Goal: Task Accomplishment & Management: Manage account settings

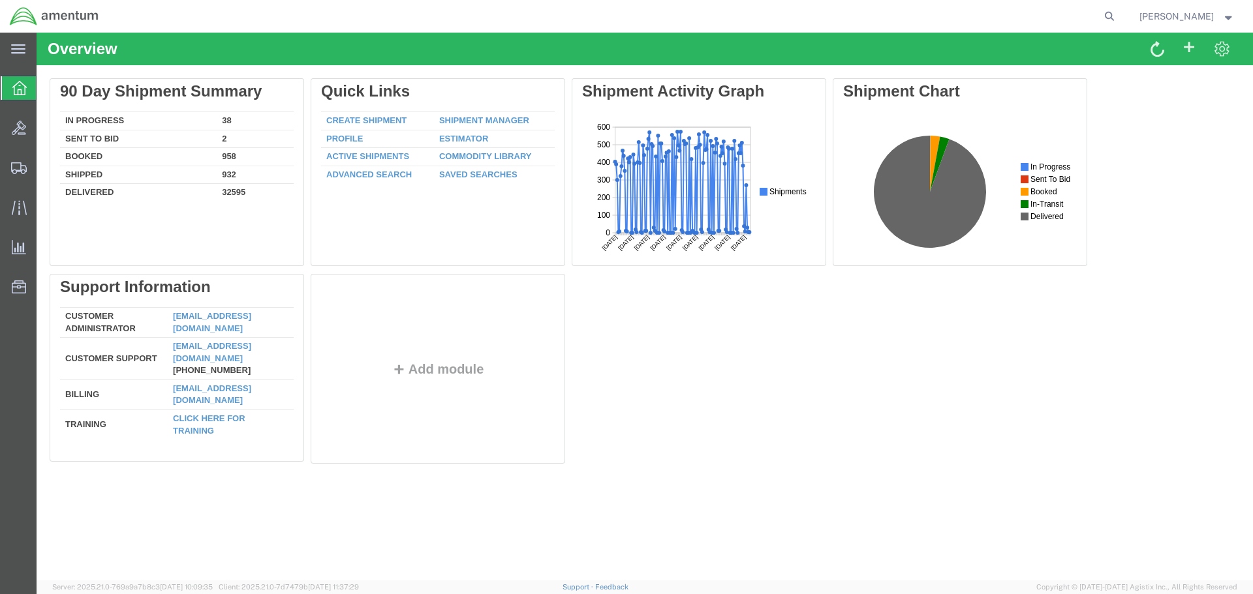
drag, startPoint x: 1128, startPoint y: 13, endPoint x: 1102, endPoint y: 31, distance: 31.9
click at [1118, 13] on icon at bounding box center [1109, 16] width 18 height 18
paste input "DCO-25288-169472"
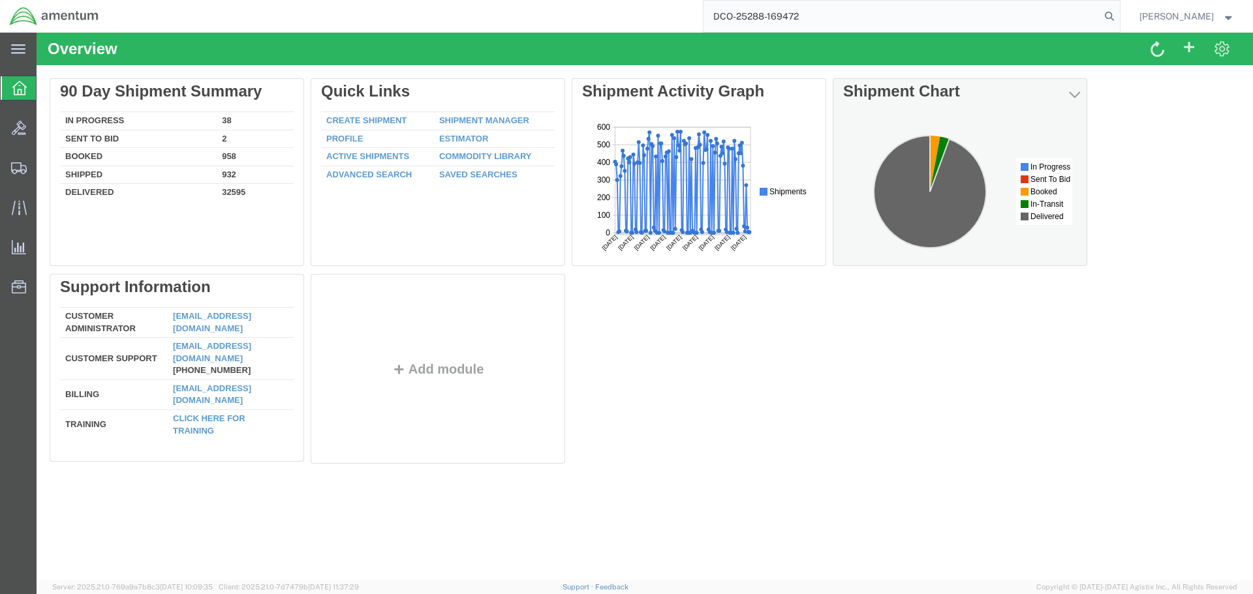
type input "DCO-25288-169472"
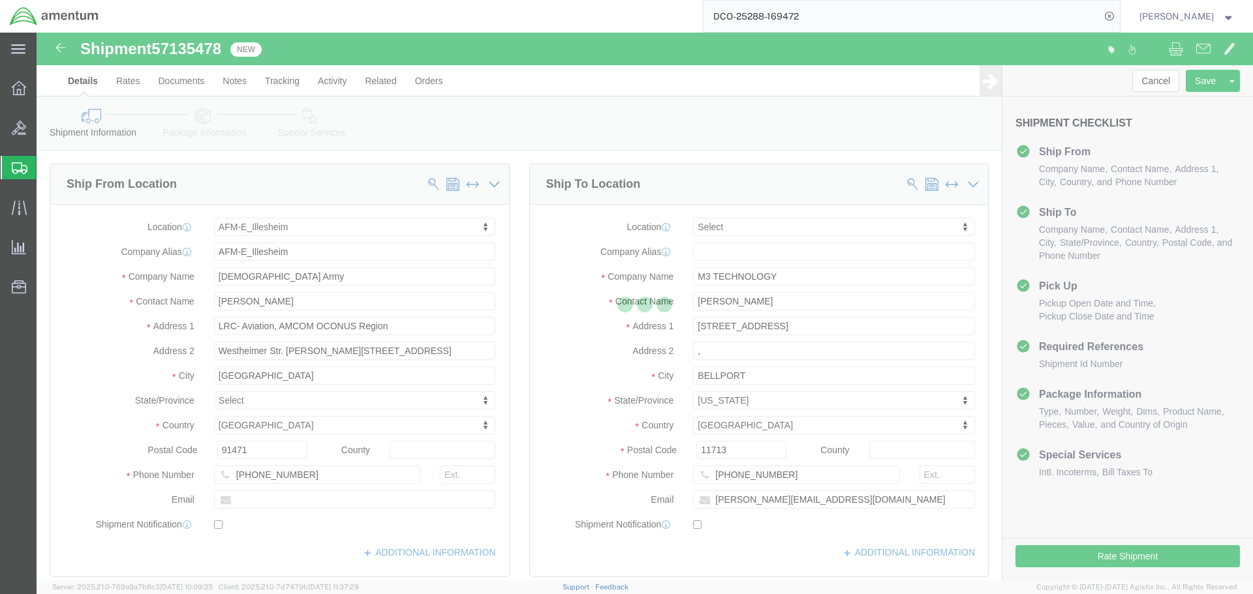
select select "42637"
select select
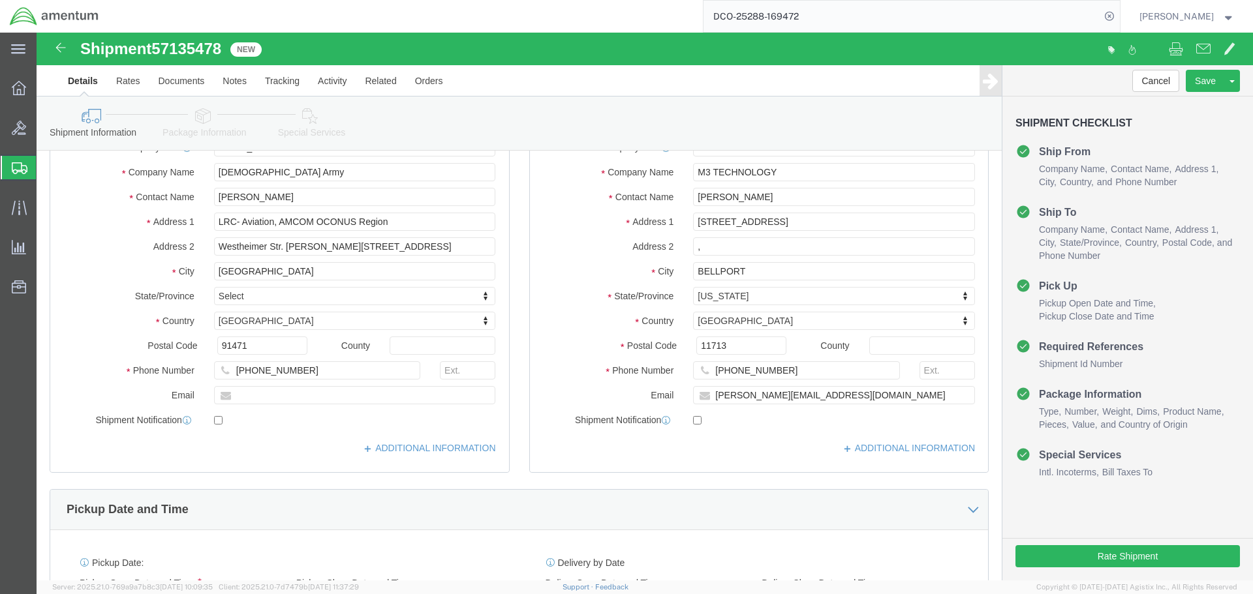
scroll to position [261, 0]
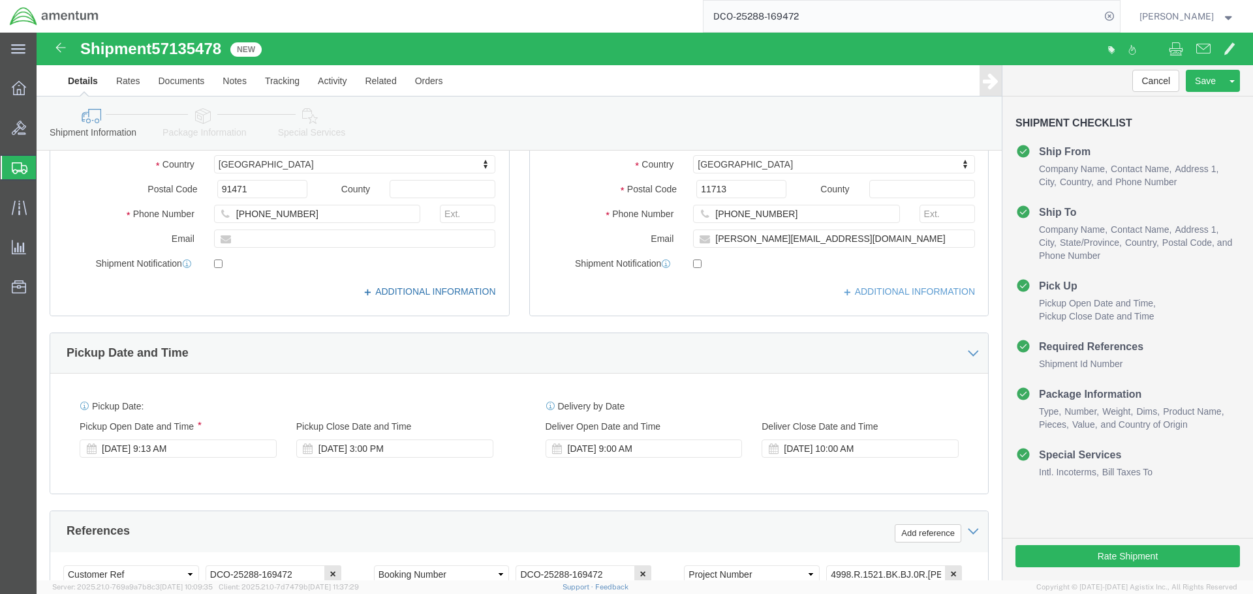
click link "ADDITIONAL INFORMATION"
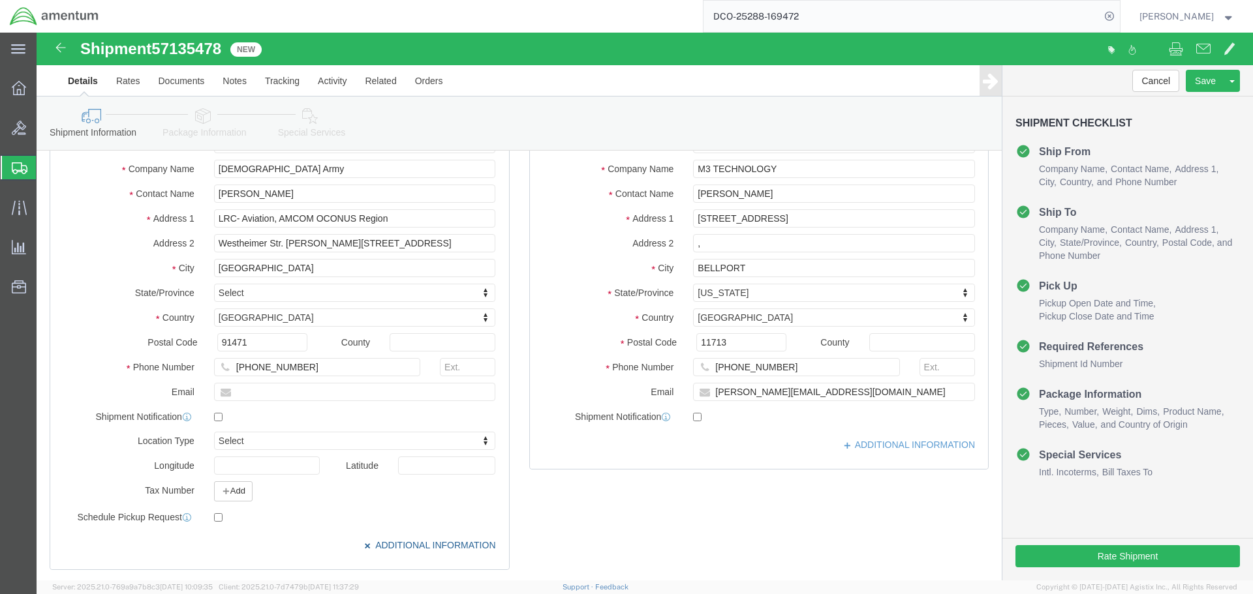
scroll to position [131, 0]
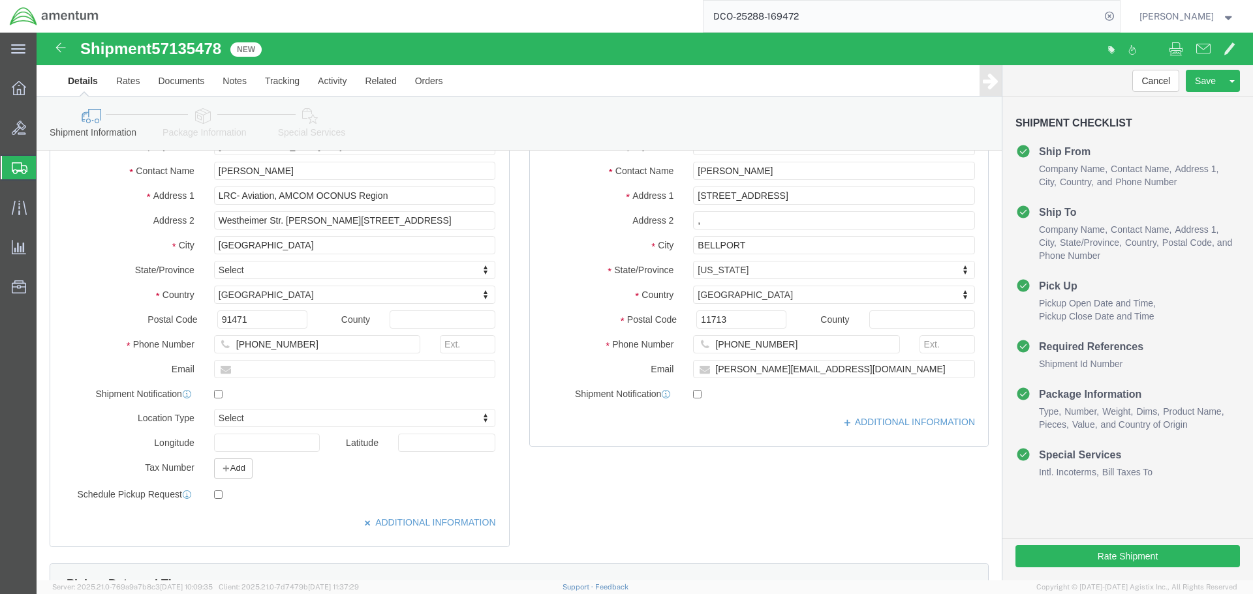
click div "+499841835051"
click input "text"
paste input "william.m.johnson119.civ@army.mil"
type input "william.m.johnson119.civ@army.mil"
checkbox input "true"
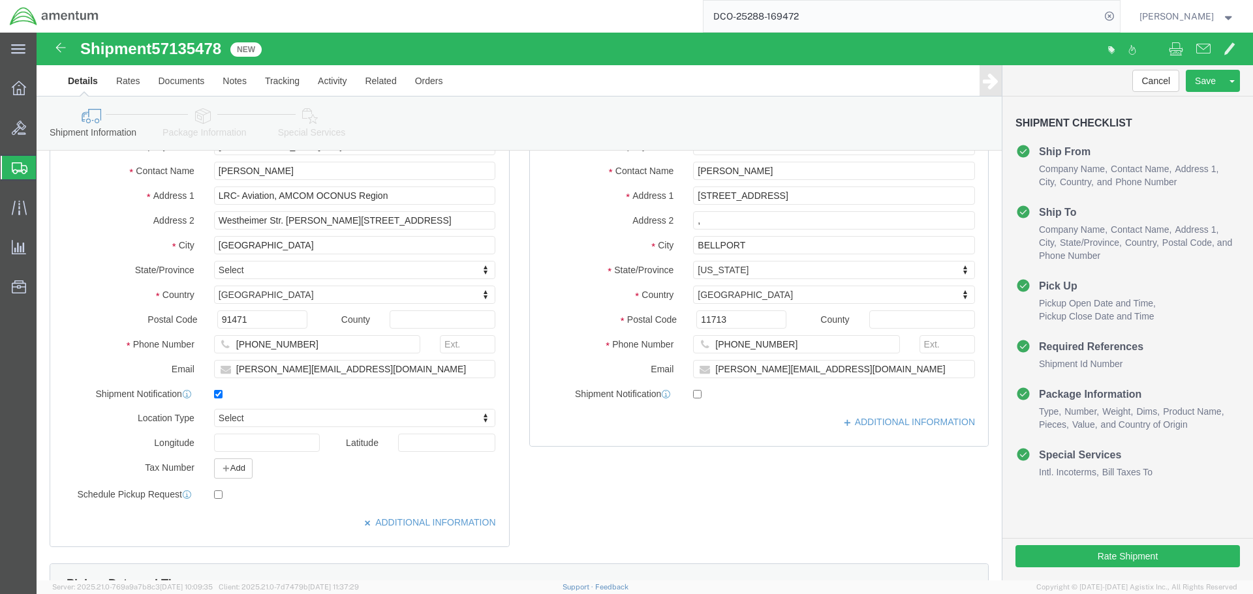
drag, startPoint x: 588, startPoint y: 475, endPoint x: 418, endPoint y: 475, distance: 169.7
click div "Ship From Location Location AFM-E_Illesheim My Profile Location 1002-4122-6 100…"
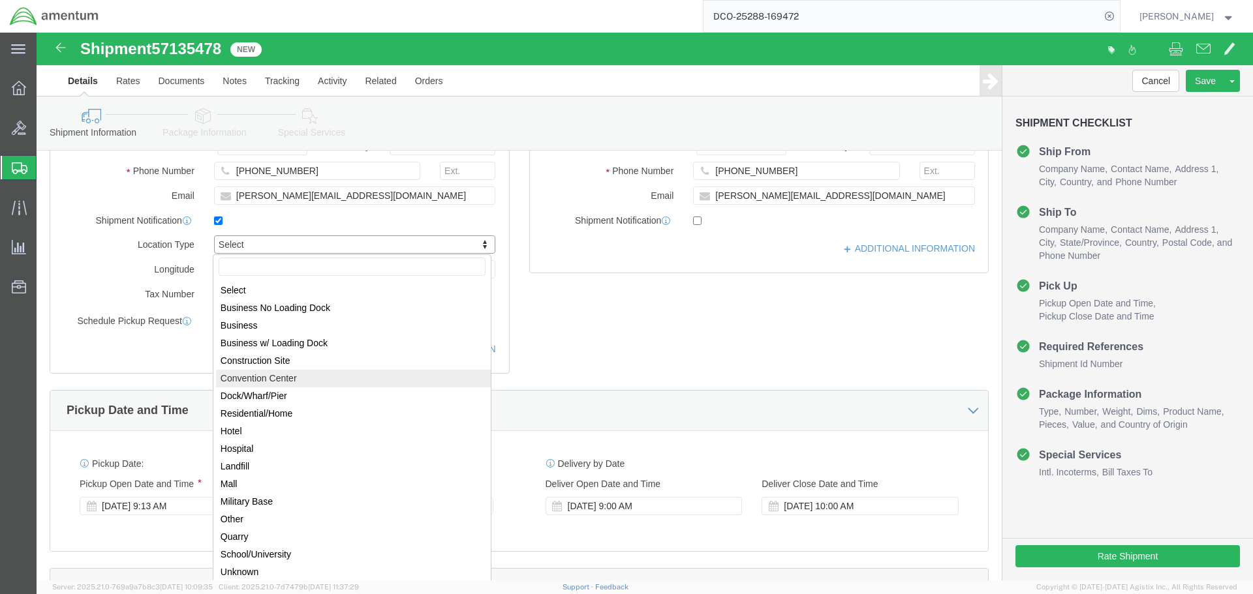
scroll to position [392, 0]
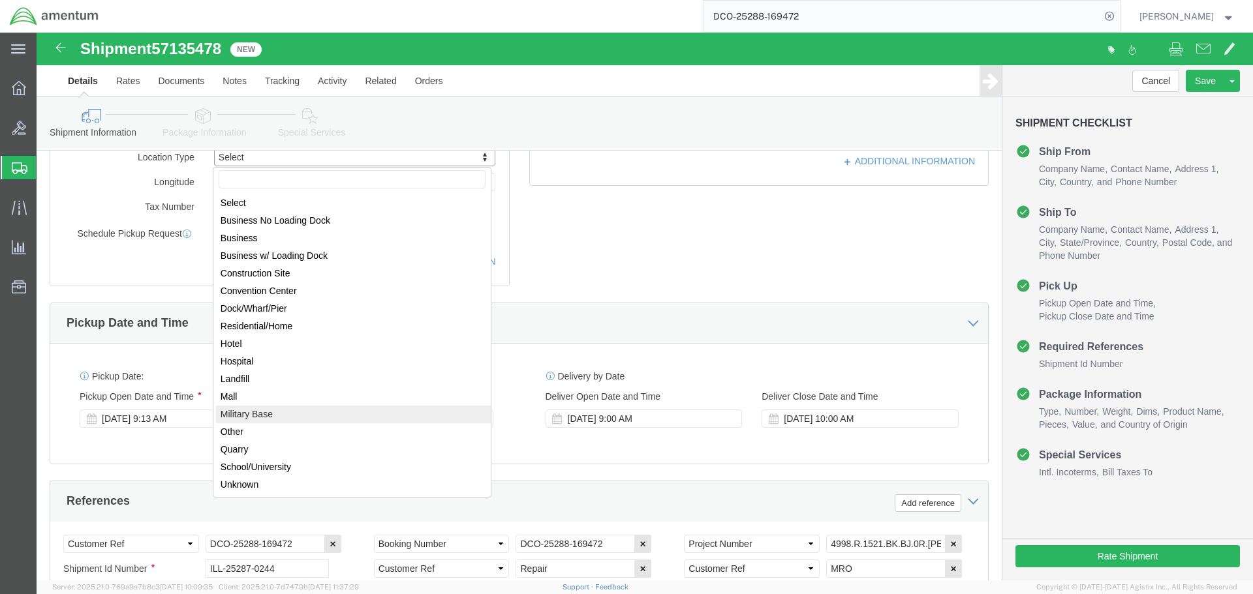
select select "MLTY"
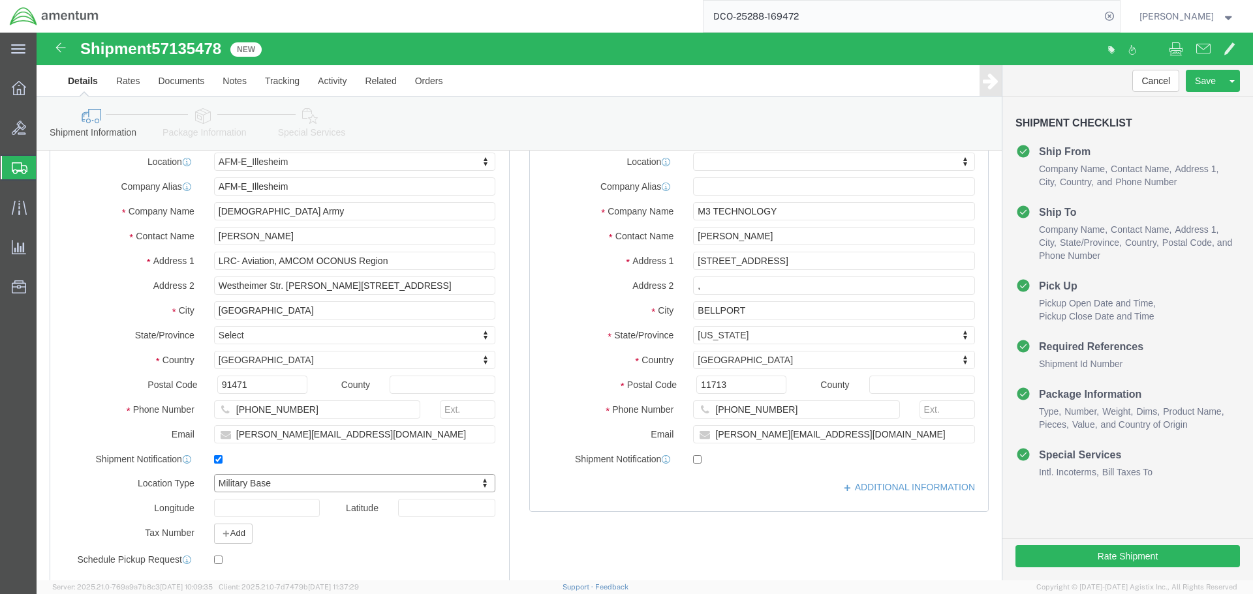
scroll to position [0, 0]
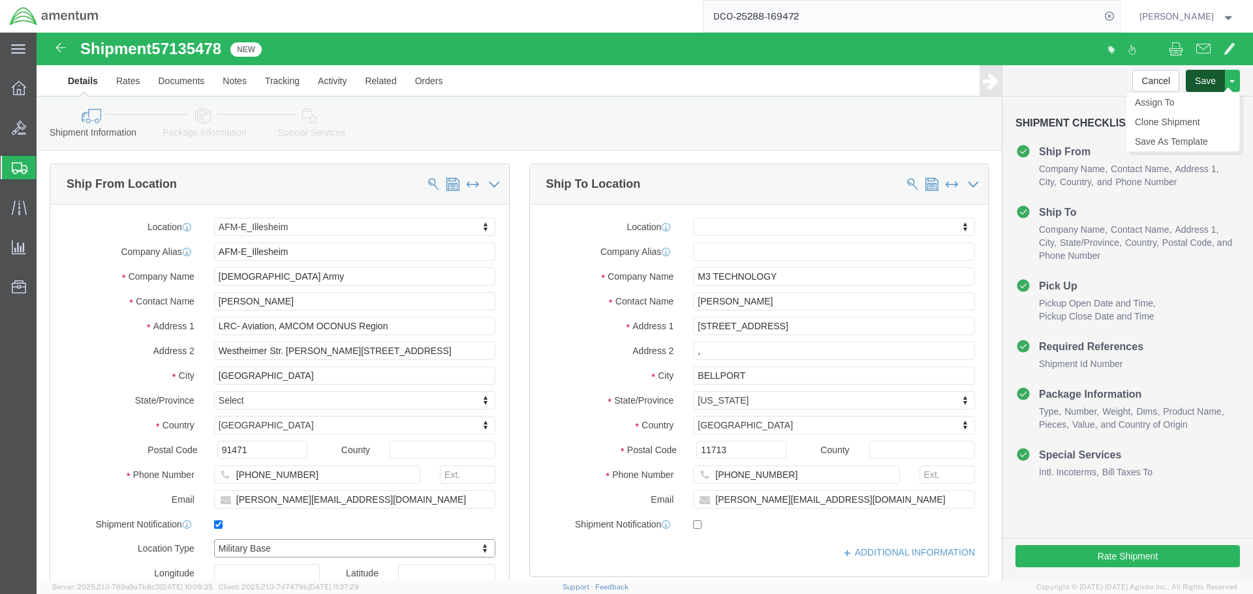
click button "Save"
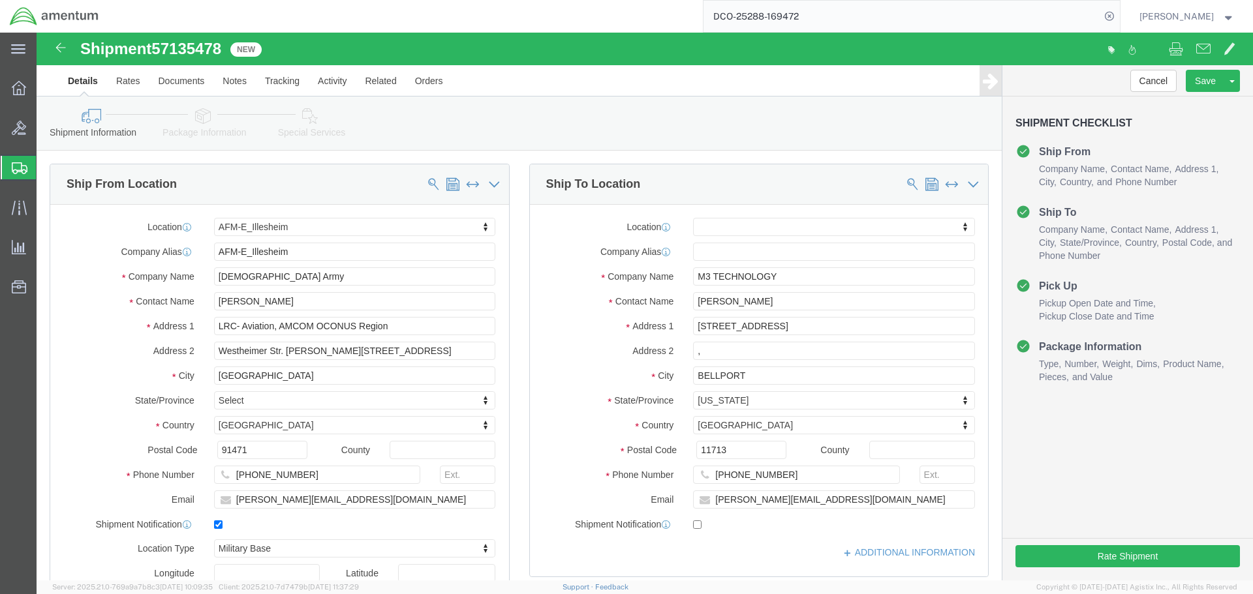
click span "57135478"
copy span "57135478"
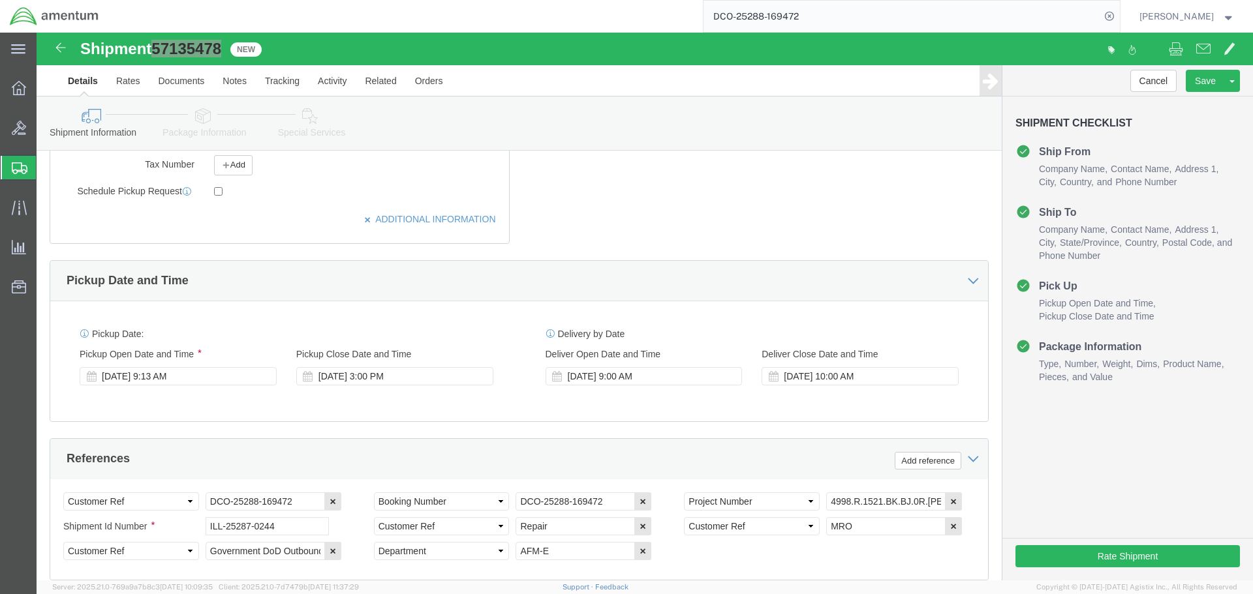
scroll to position [657, 0]
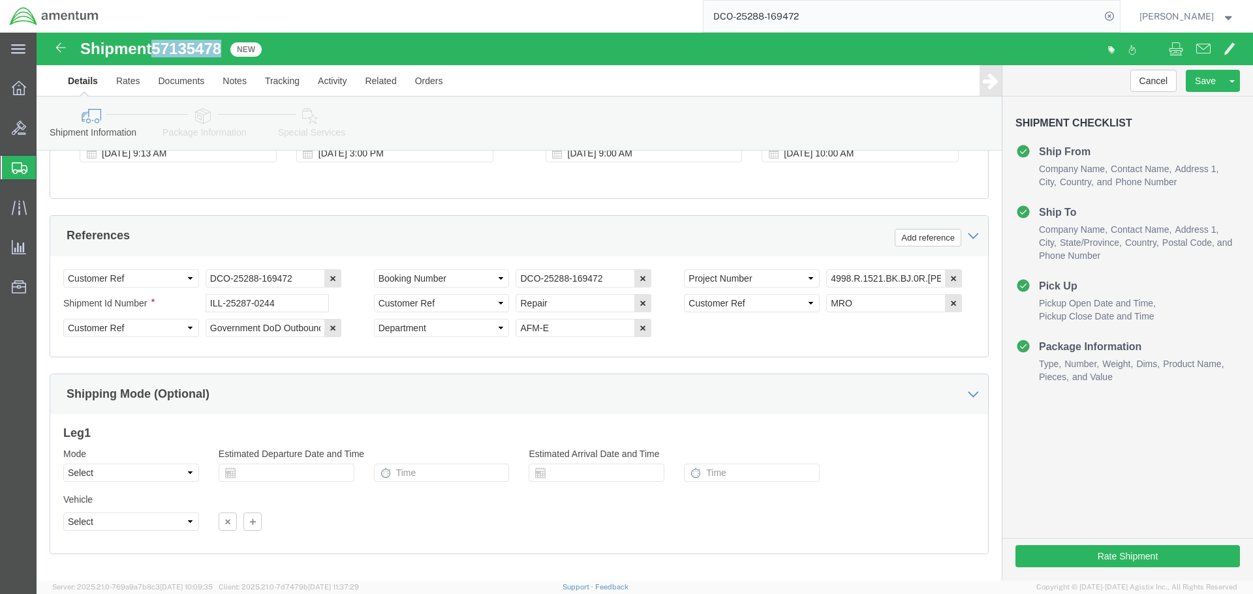
click link "Package Information"
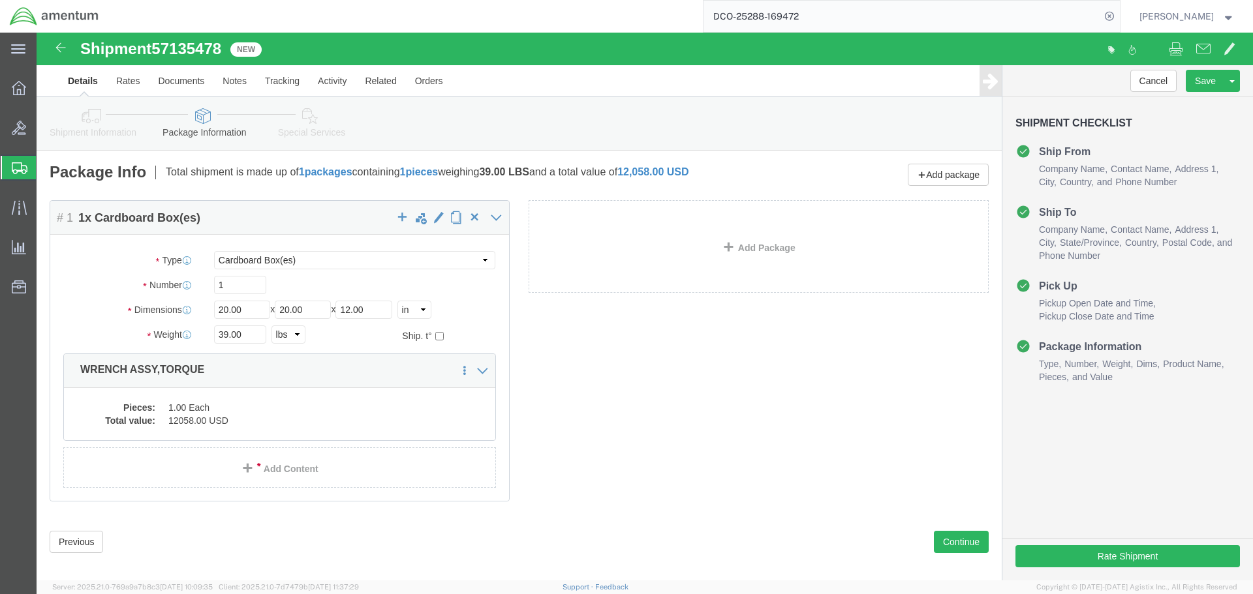
click div "Package Content # 1 1 x Cardboard Box(es) Package Type Select BCK Boxes Bale(s)…"
click icon
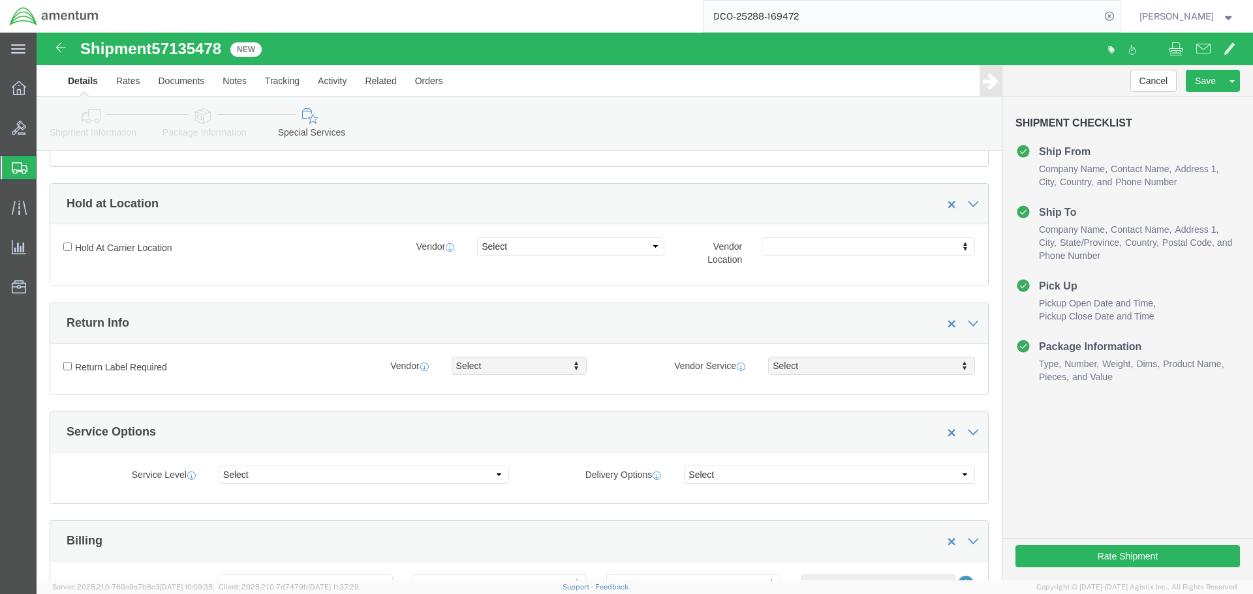
scroll to position [457, 0]
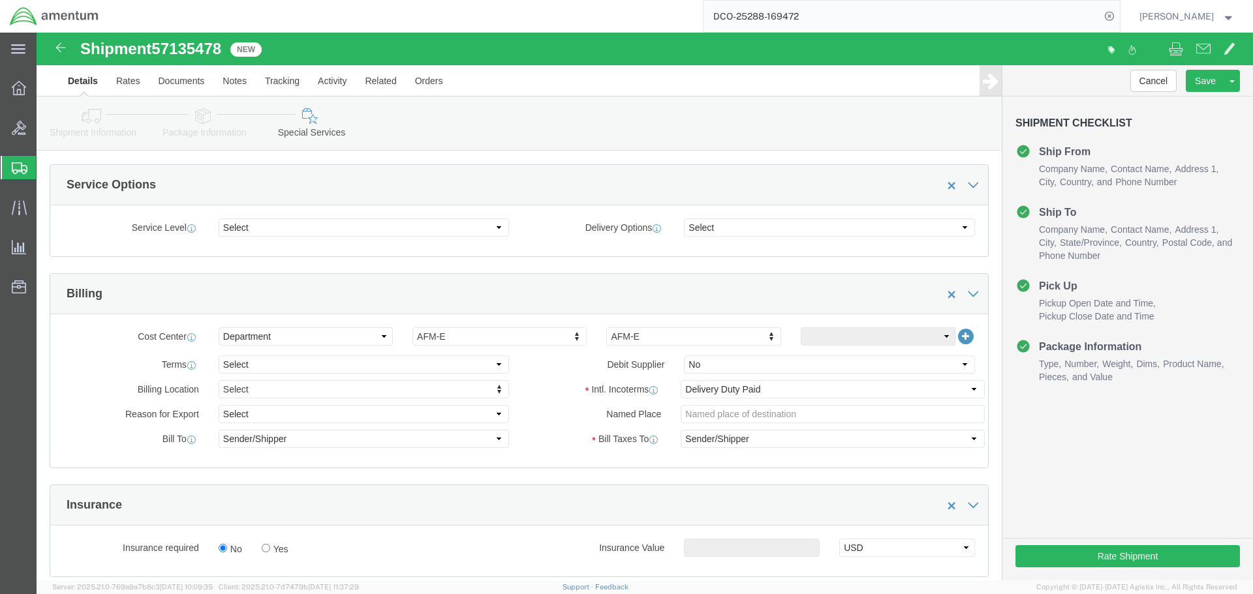
click icon
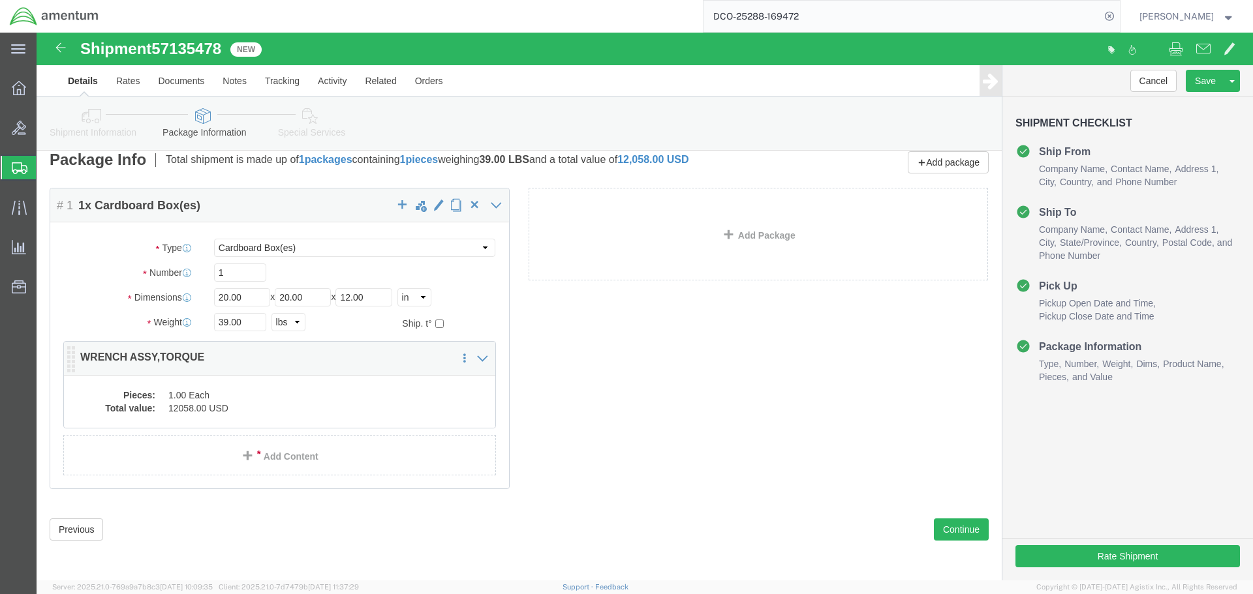
click dd "12058.00 USD"
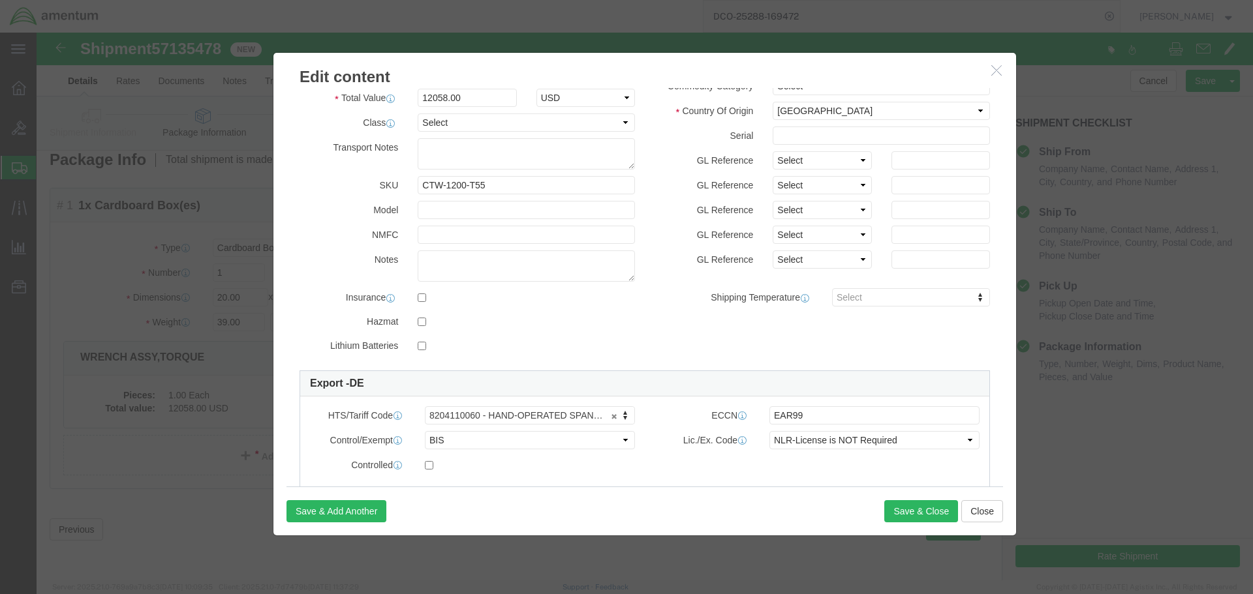
scroll to position [225, 0]
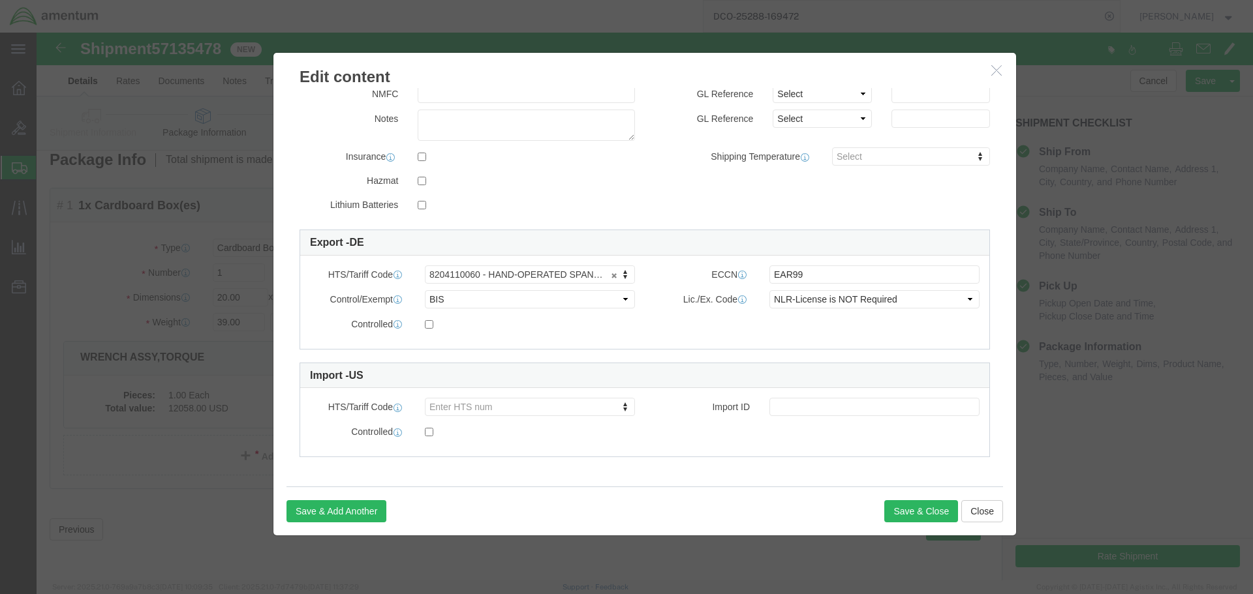
click button "button"
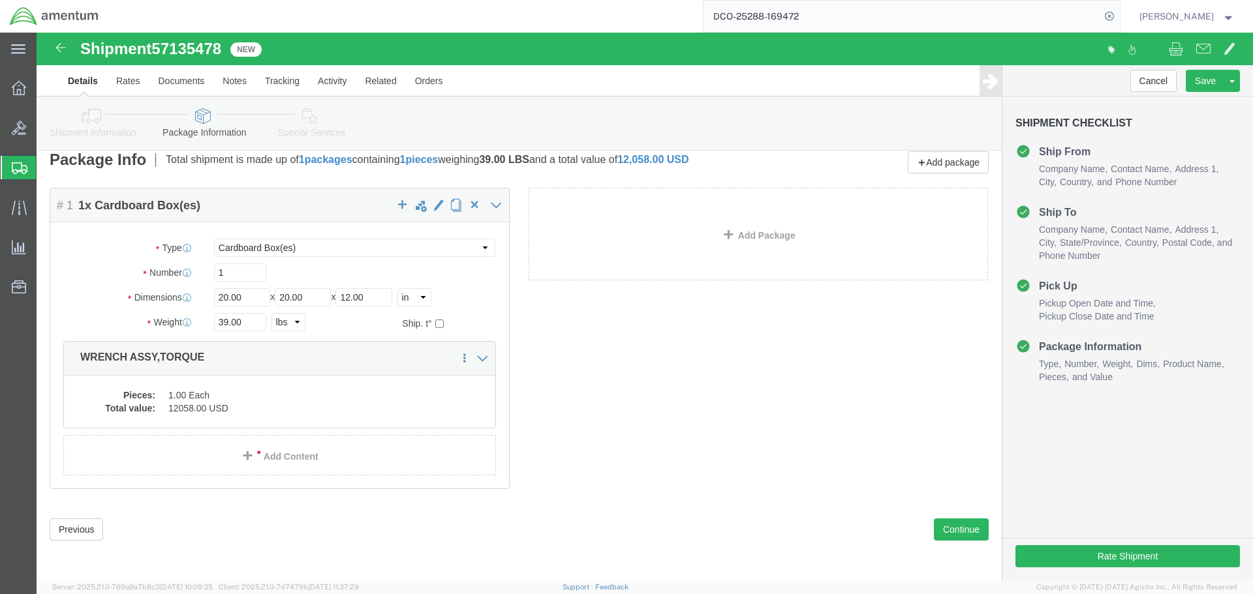
click link "Special Services"
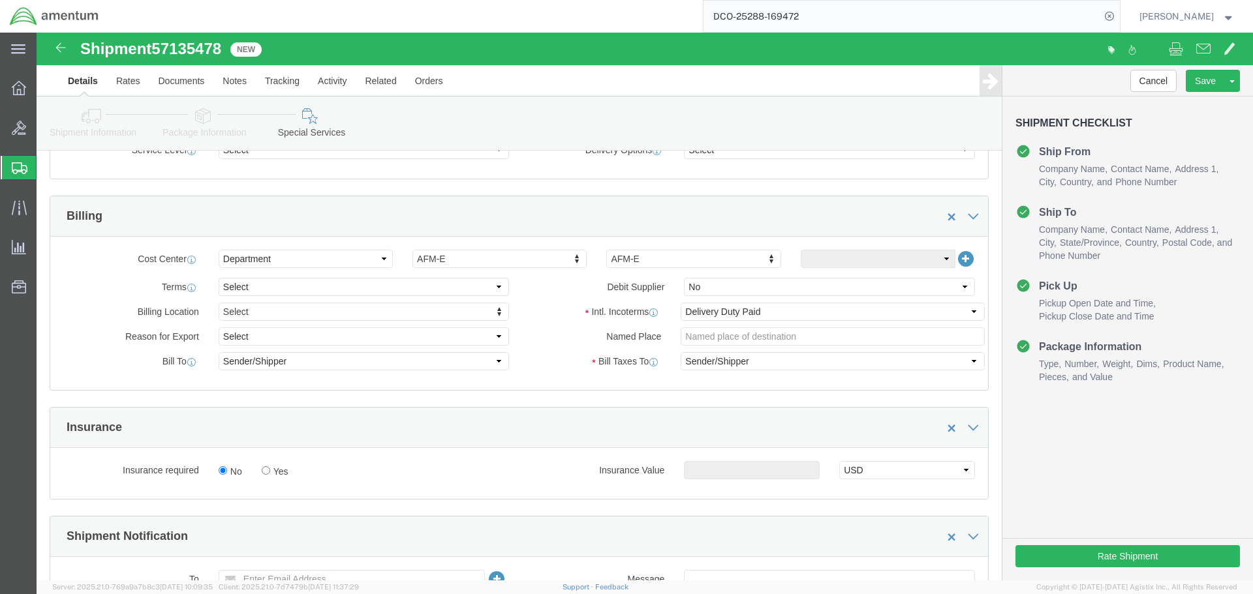
scroll to position [730, 0]
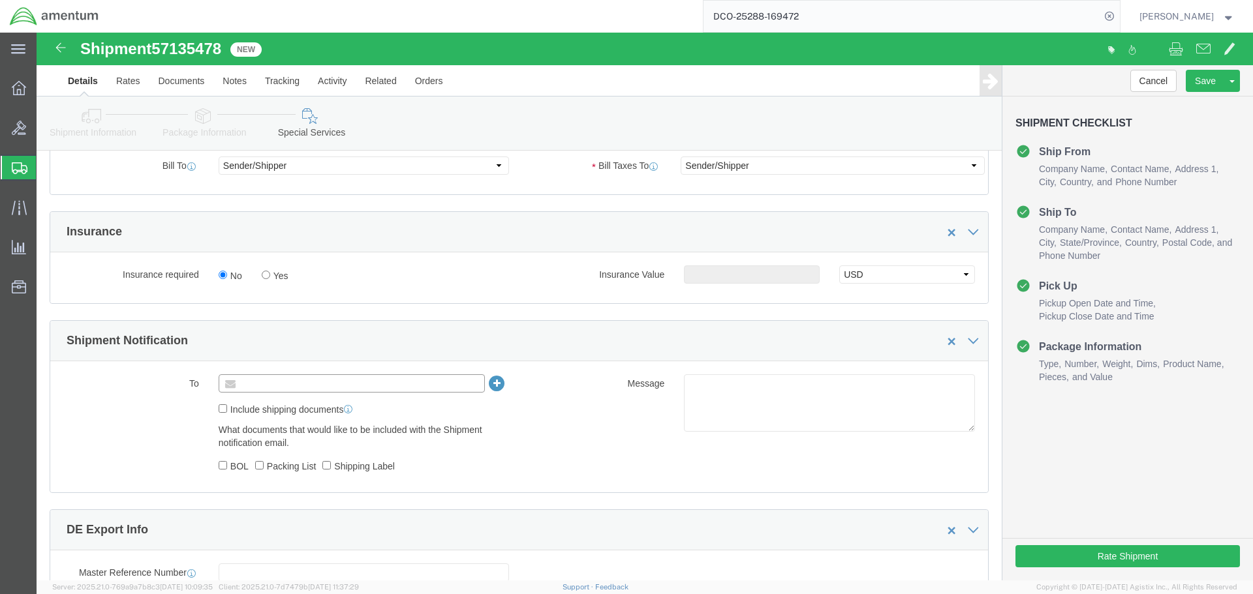
click input "text"
type input "Enter Email Address"
drag, startPoint x: 229, startPoint y: 349, endPoint x: 217, endPoint y: 349, distance: 11.7
click input "text"
paste input "hector.melo@amentum.com"
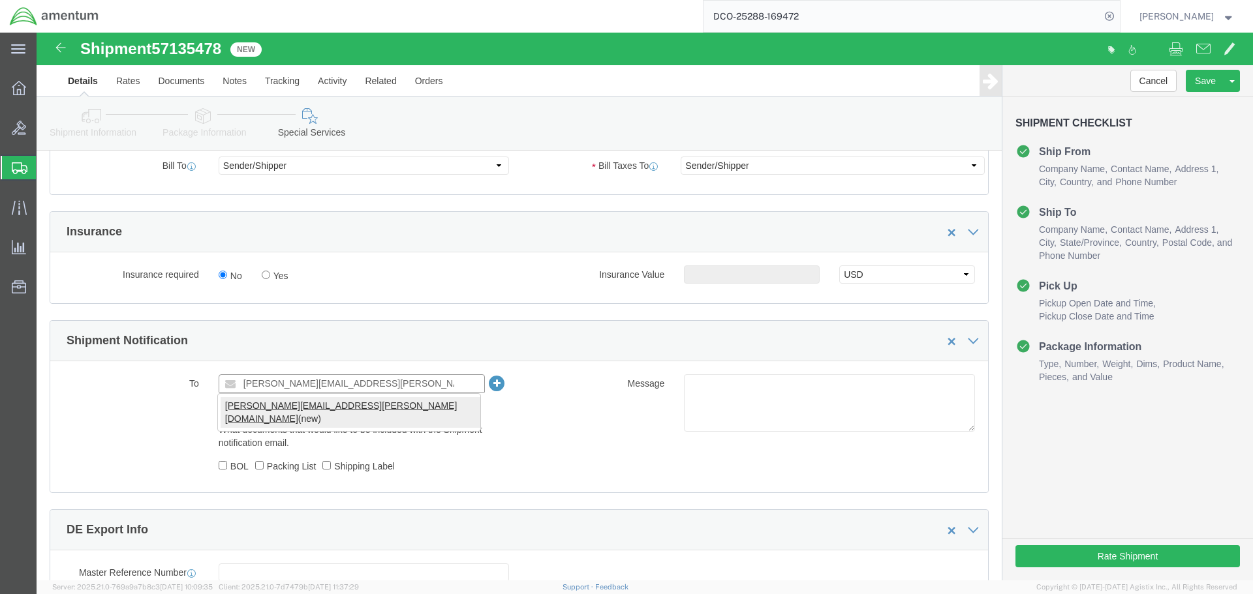
type input "hector.melo@amentum.com"
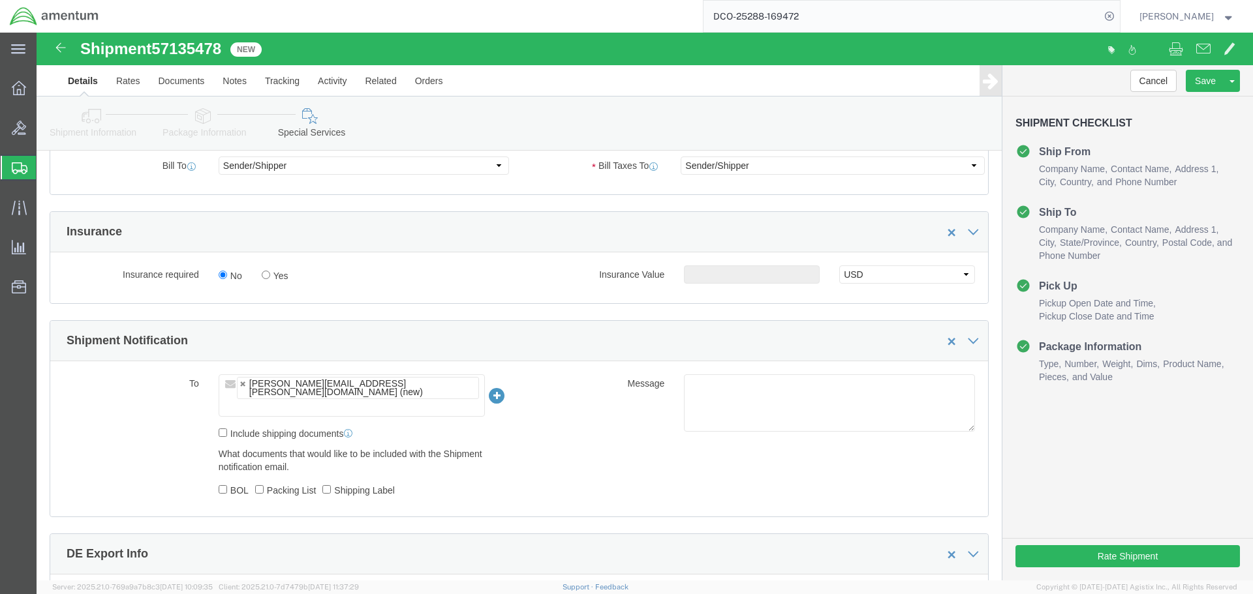
click input "text"
paste input "sammuel.ball@amentum.com"
type input "sammuel.ball@amentum.com"
type input "hector.melo@amentum.com,sammuel.ball@amentum.com"
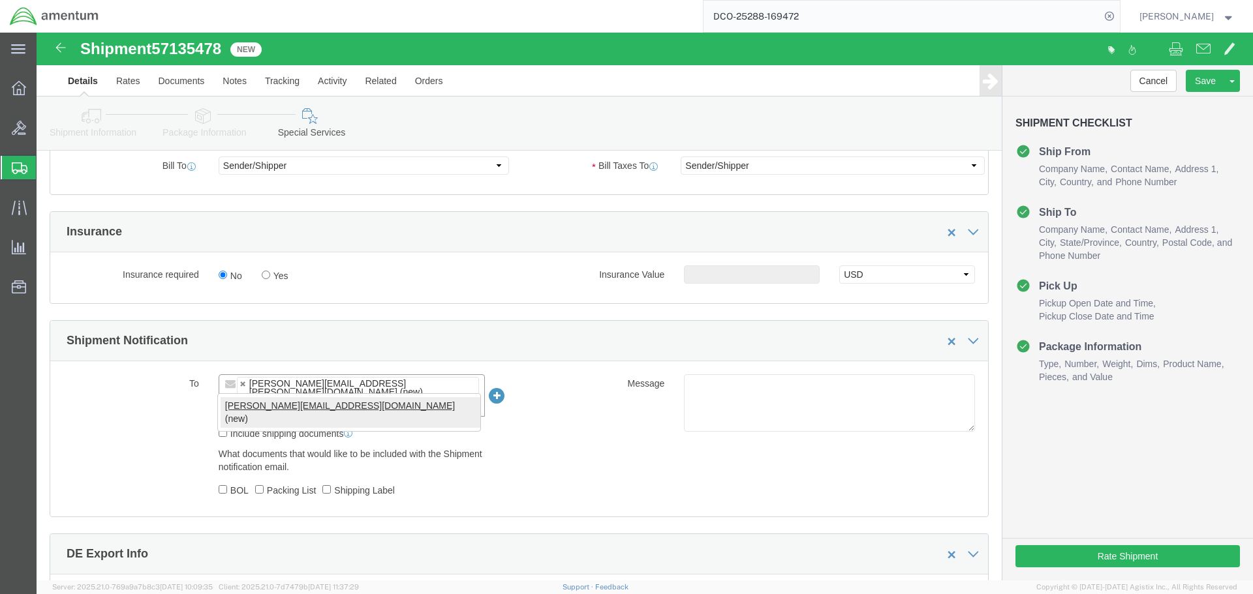
scroll to position [0, 0]
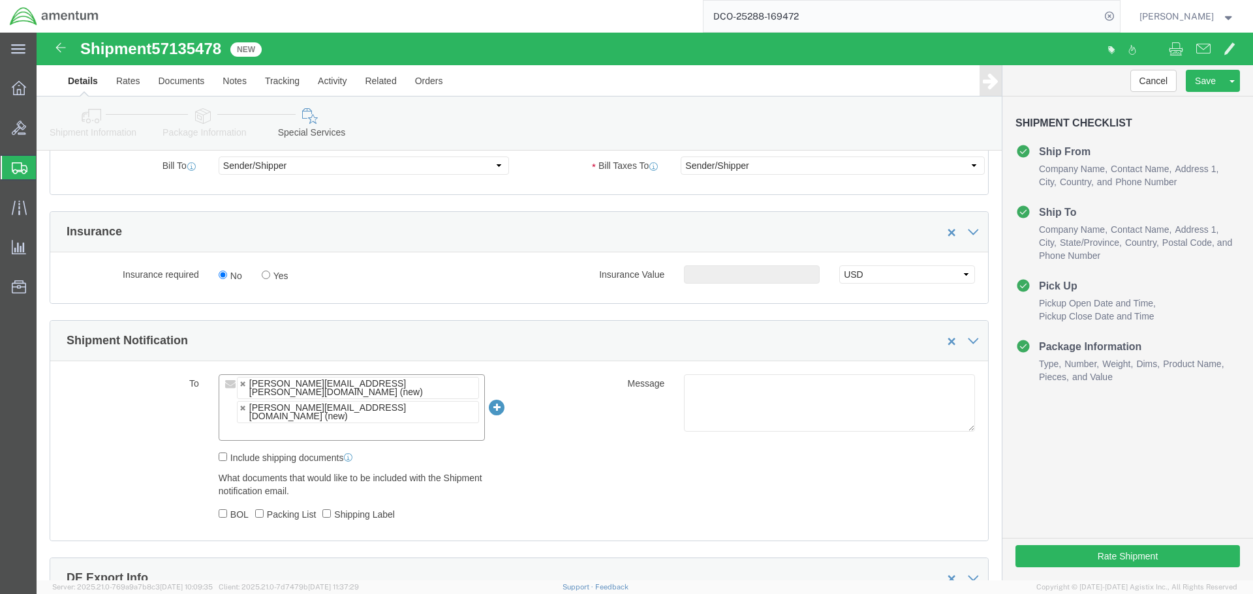
click input "text"
paste input "robert.kivlin@amentum.com"
type input "robert.kivlin@amentum.com"
type input "hector.melo@amentum.com,sammuel.ball@amentum.com,robert.kivlin@amentum.com"
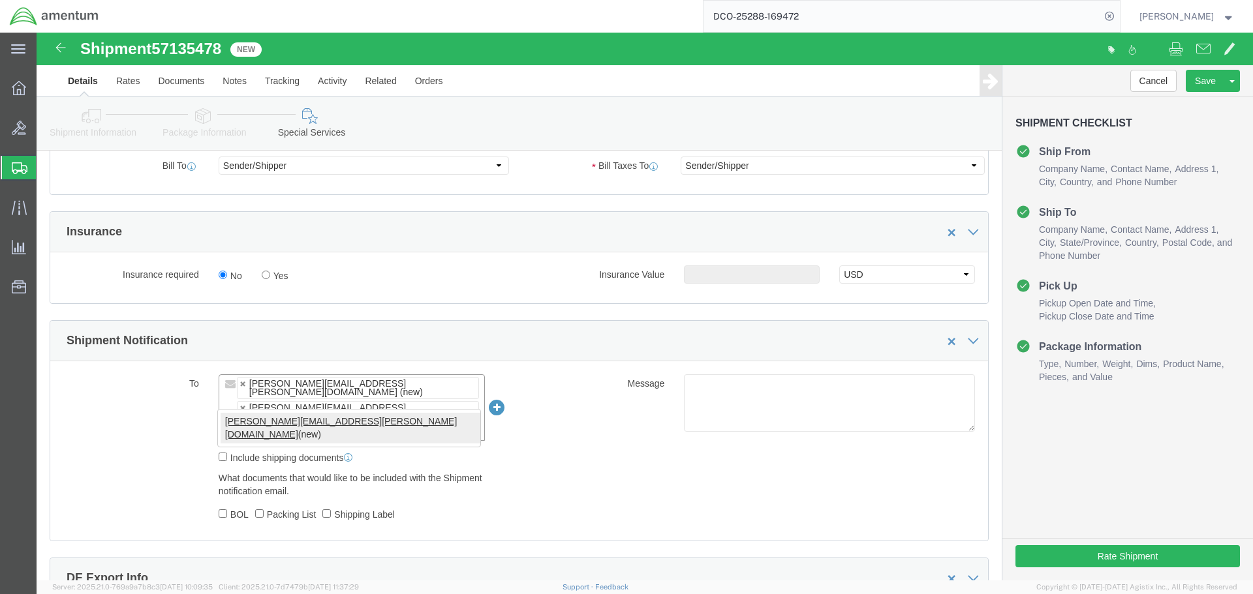
scroll to position [0, 0]
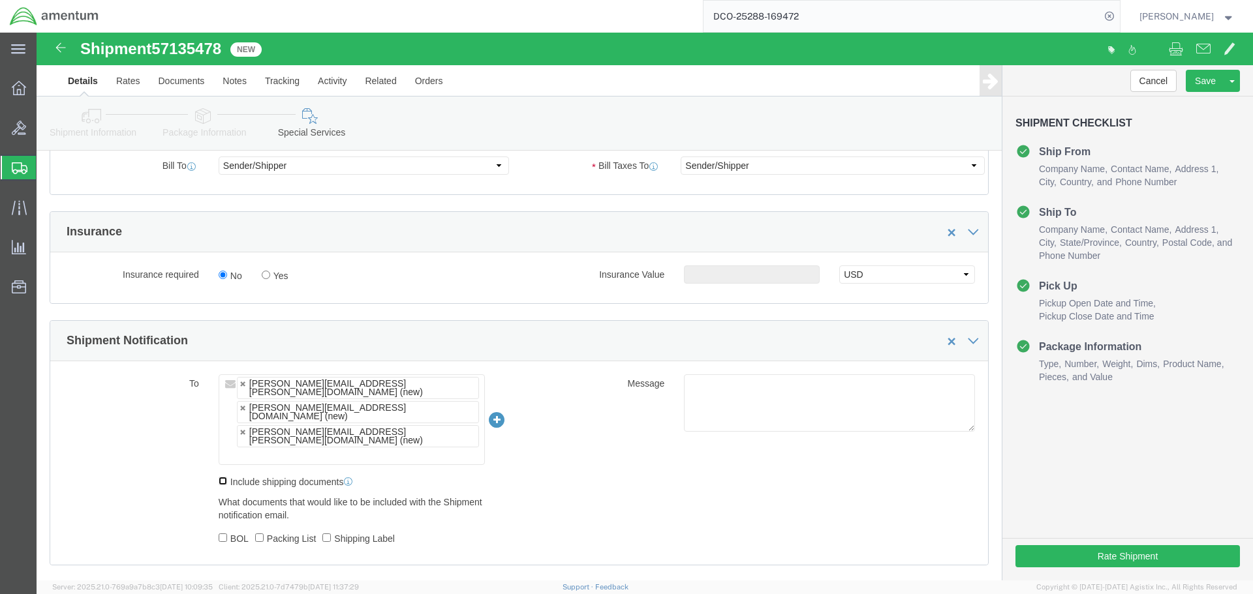
click input "Include shipping documents"
checkbox input "true"
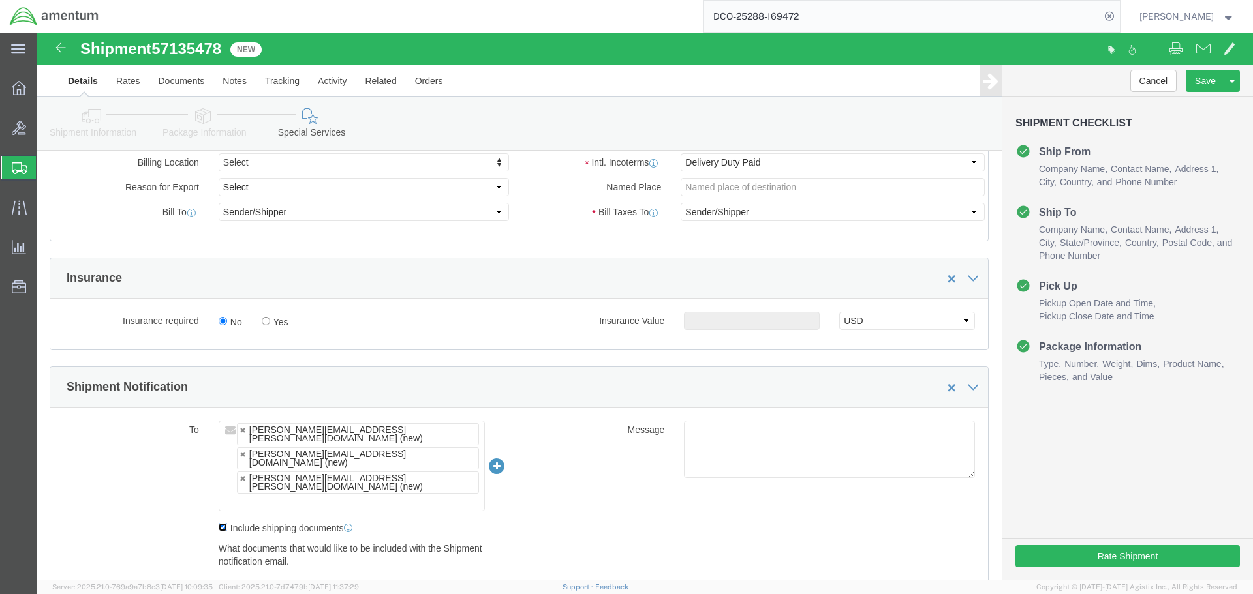
scroll to position [459, 0]
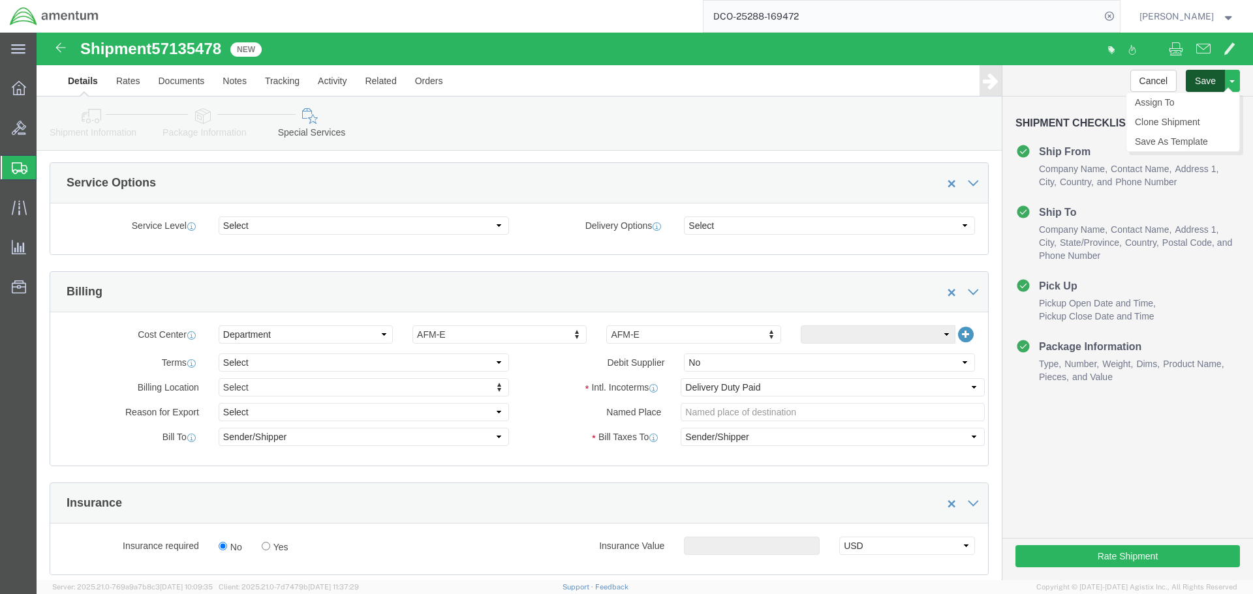
click button "Save"
click li "Package Information"
click icon
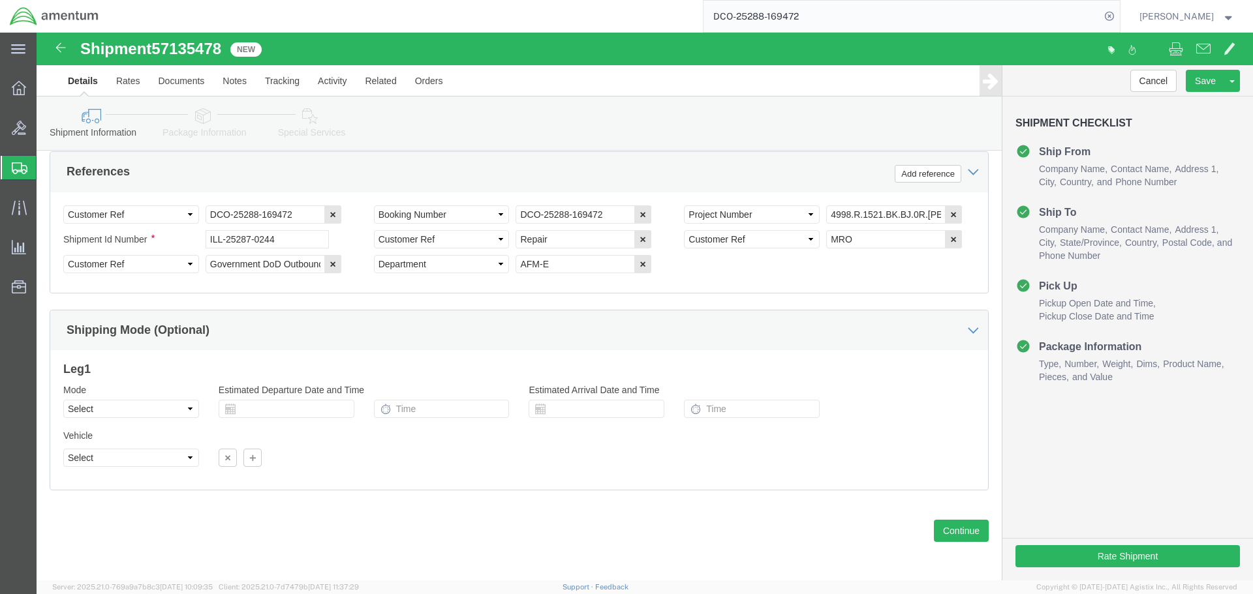
scroll to position [722, 0]
click button "Rate Shipment"
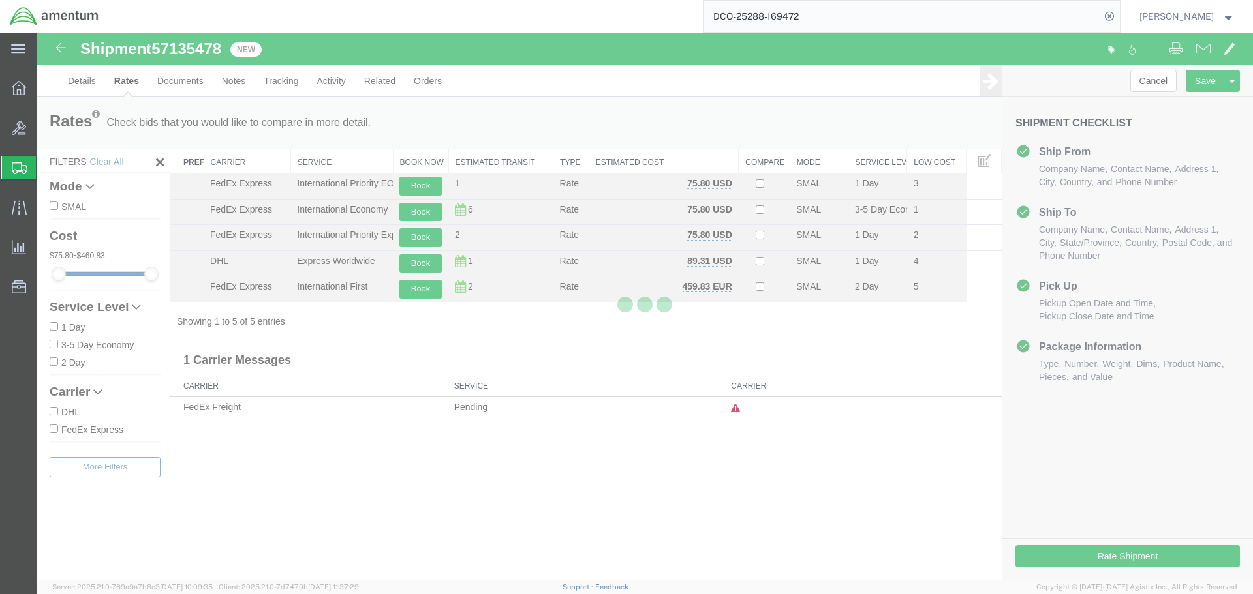
scroll to position [0, 0]
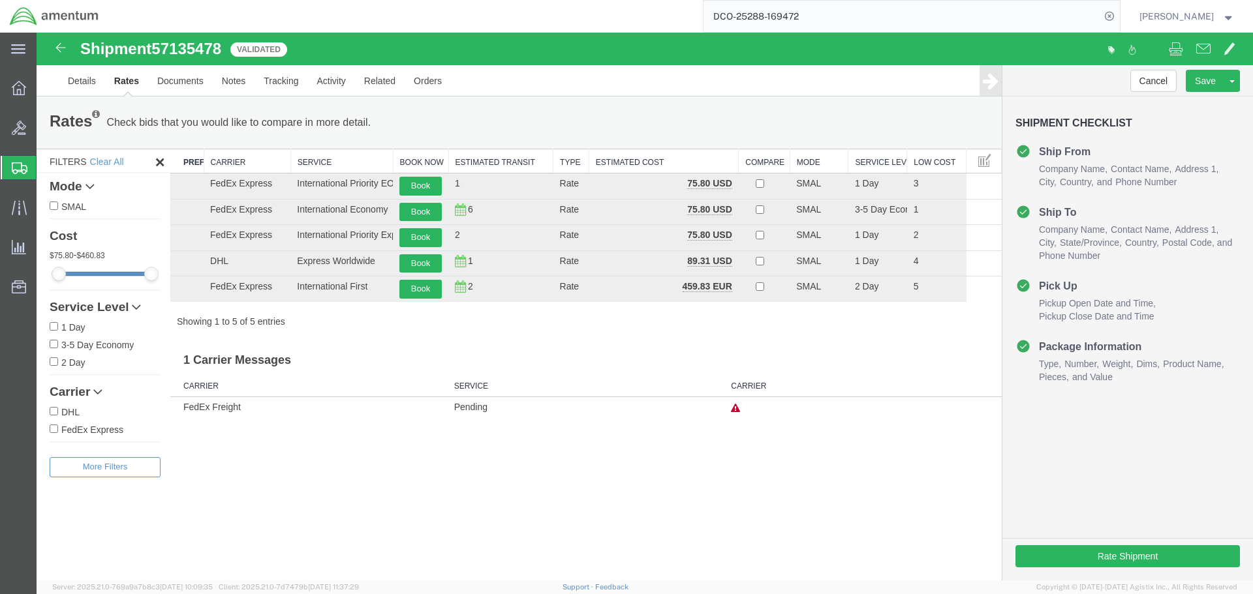
click at [995, 78] on icon at bounding box center [991, 81] width 16 height 18
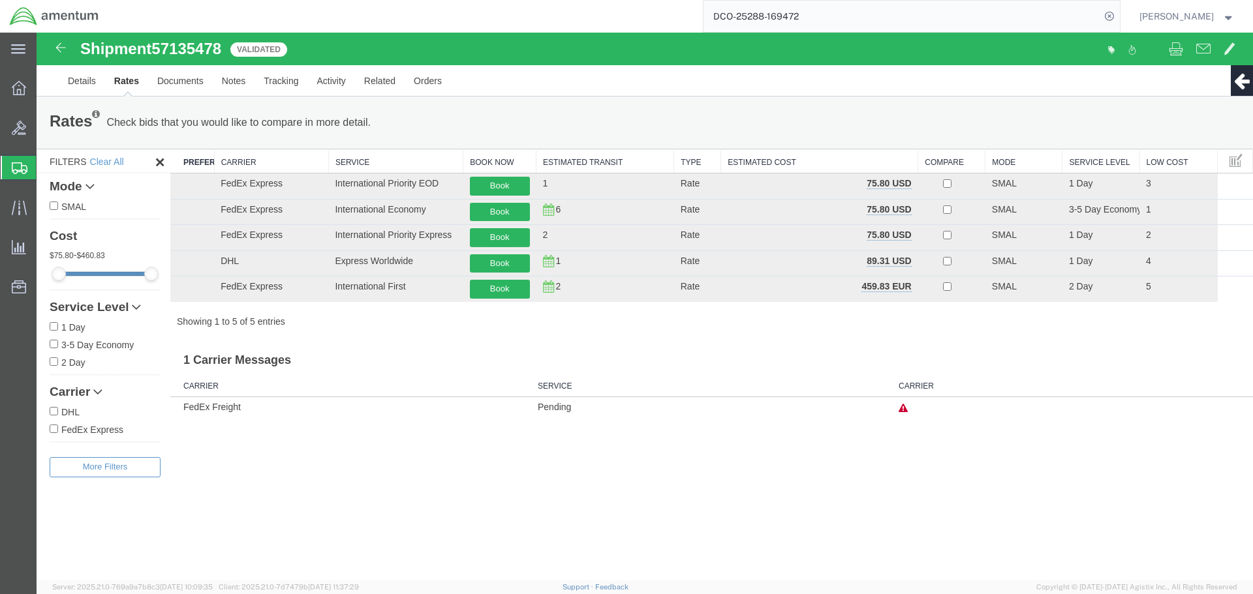
click at [196, 47] on span "57135478" at bounding box center [186, 49] width 70 height 18
click at [196, 46] on span "57135478" at bounding box center [186, 49] width 70 height 18
copy span "57135478"
